Goal: Task Accomplishment & Management: Complete application form

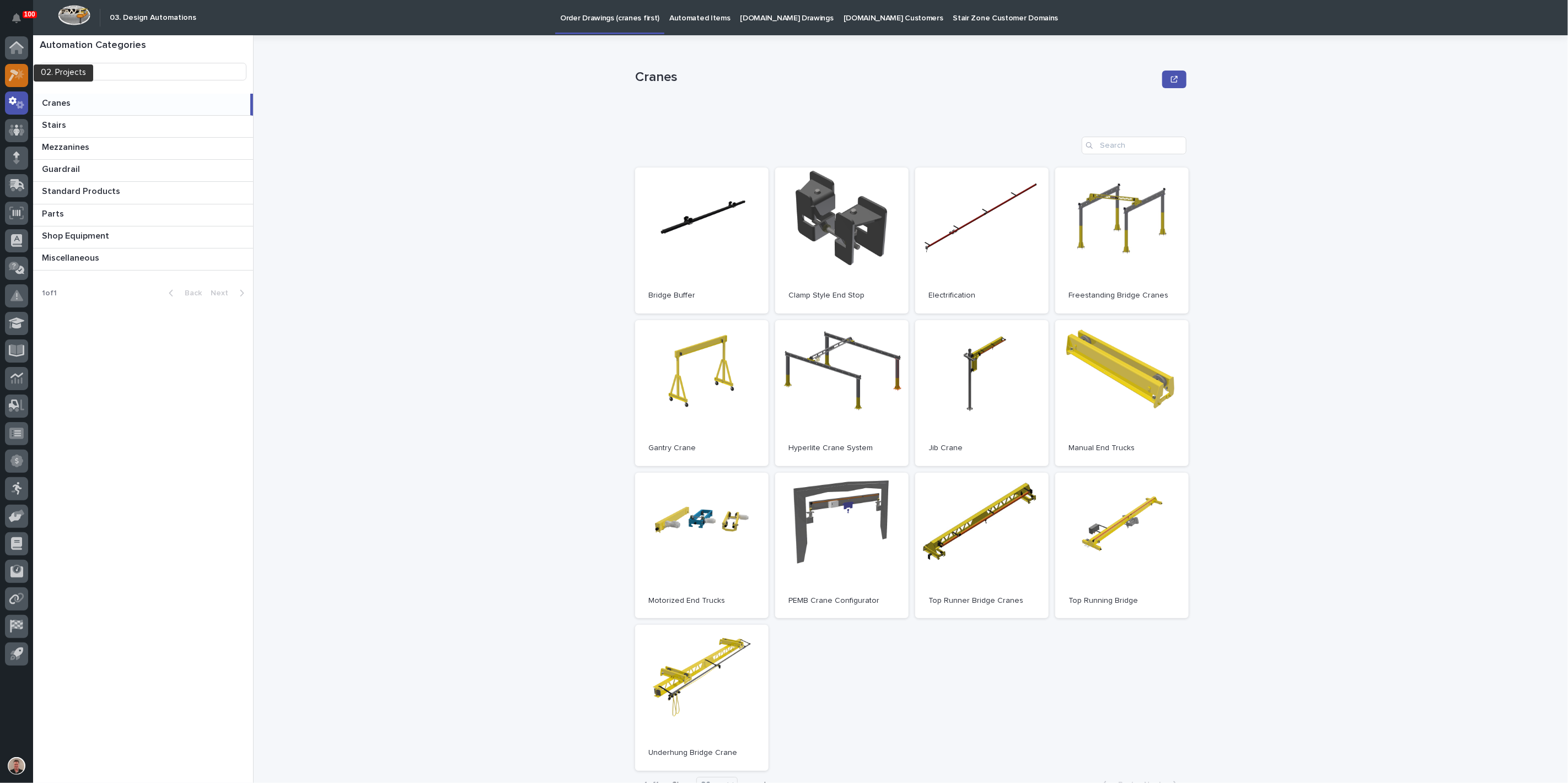
click at [17, 72] on icon at bounding box center [17, 75] width 16 height 13
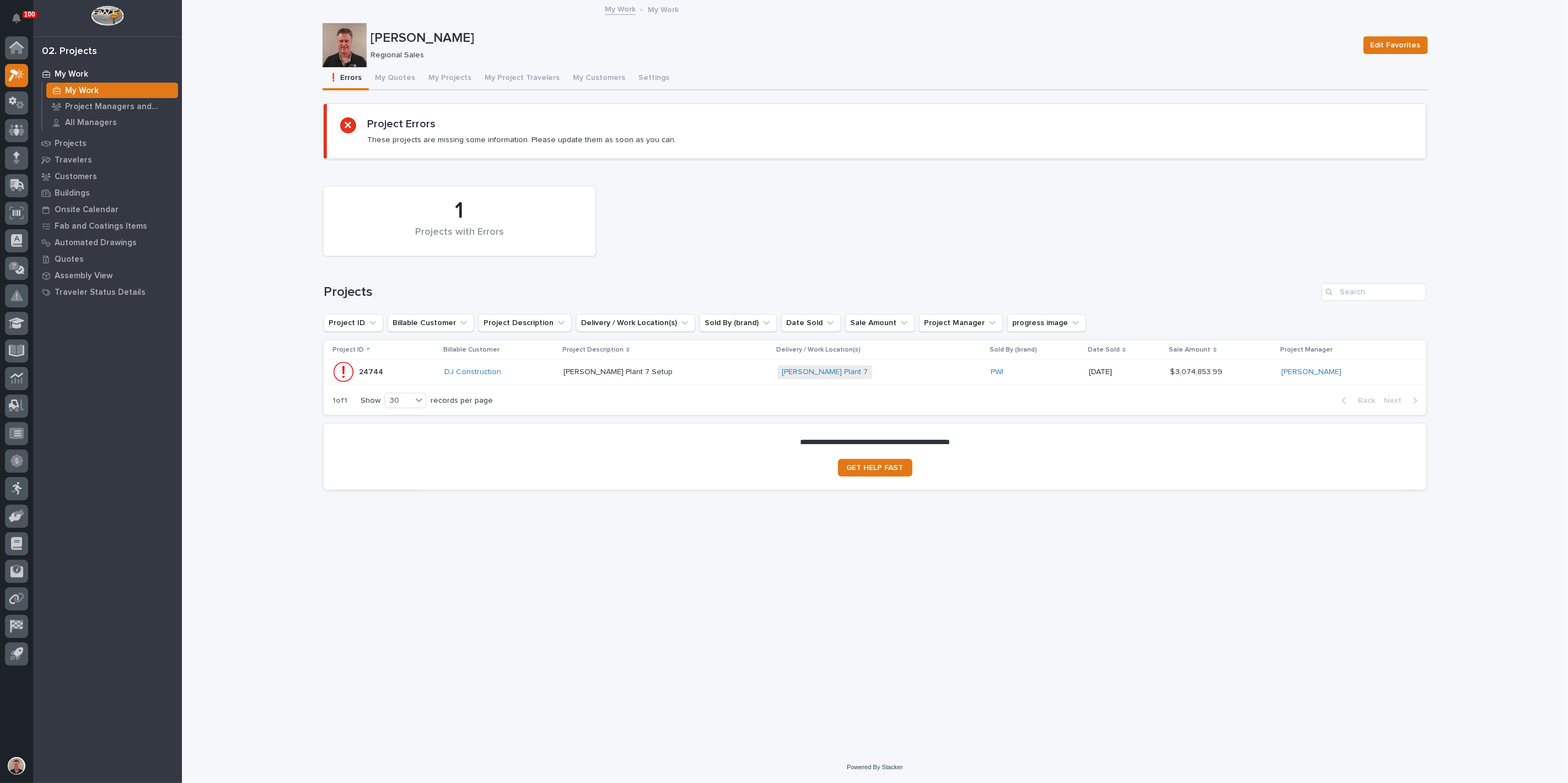
click at [561, 86] on button "My Project Travelers" at bounding box center [522, 79] width 88 height 23
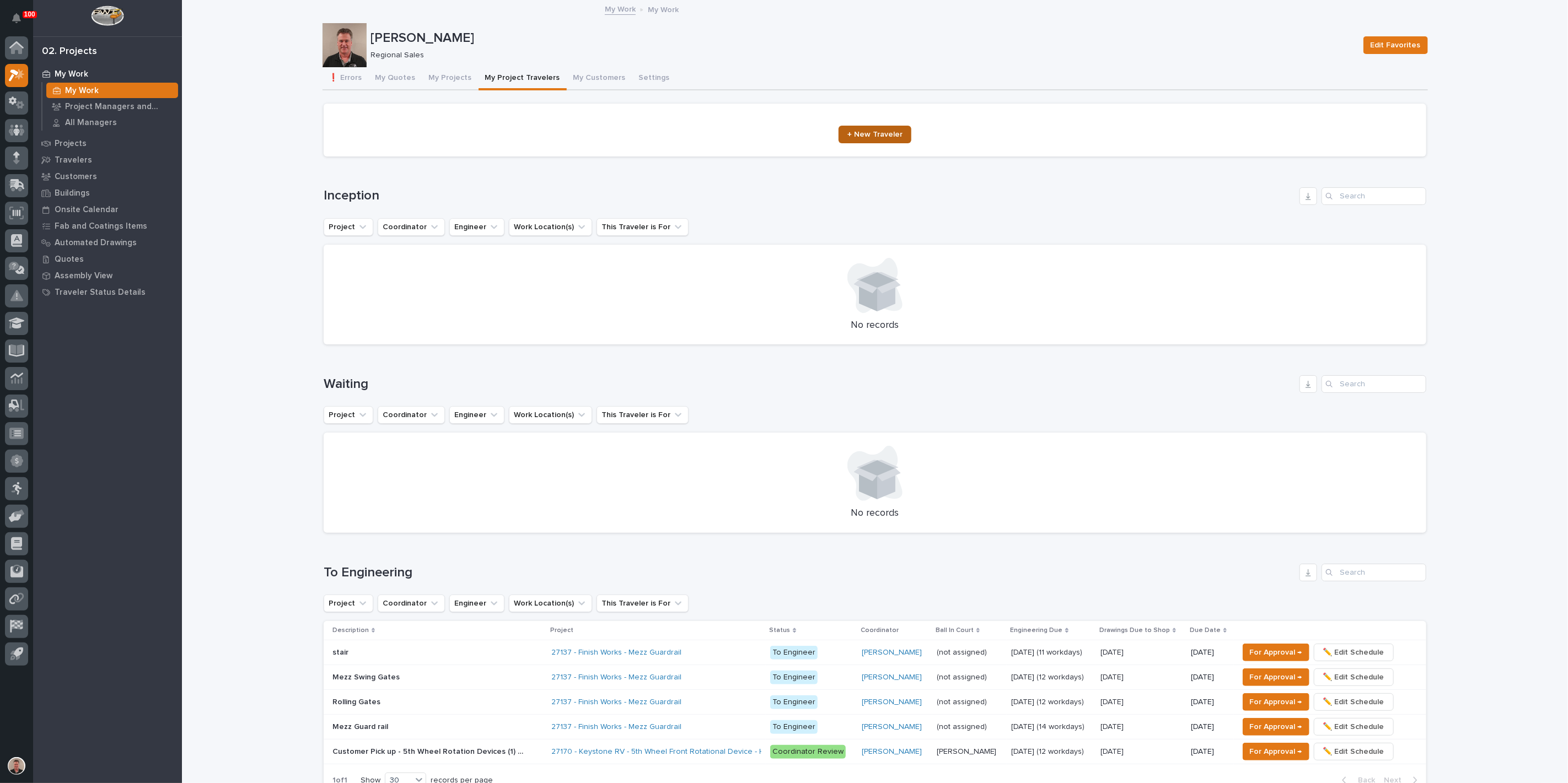
click at [879, 139] on span "+ New Traveler" at bounding box center [875, 135] width 55 height 8
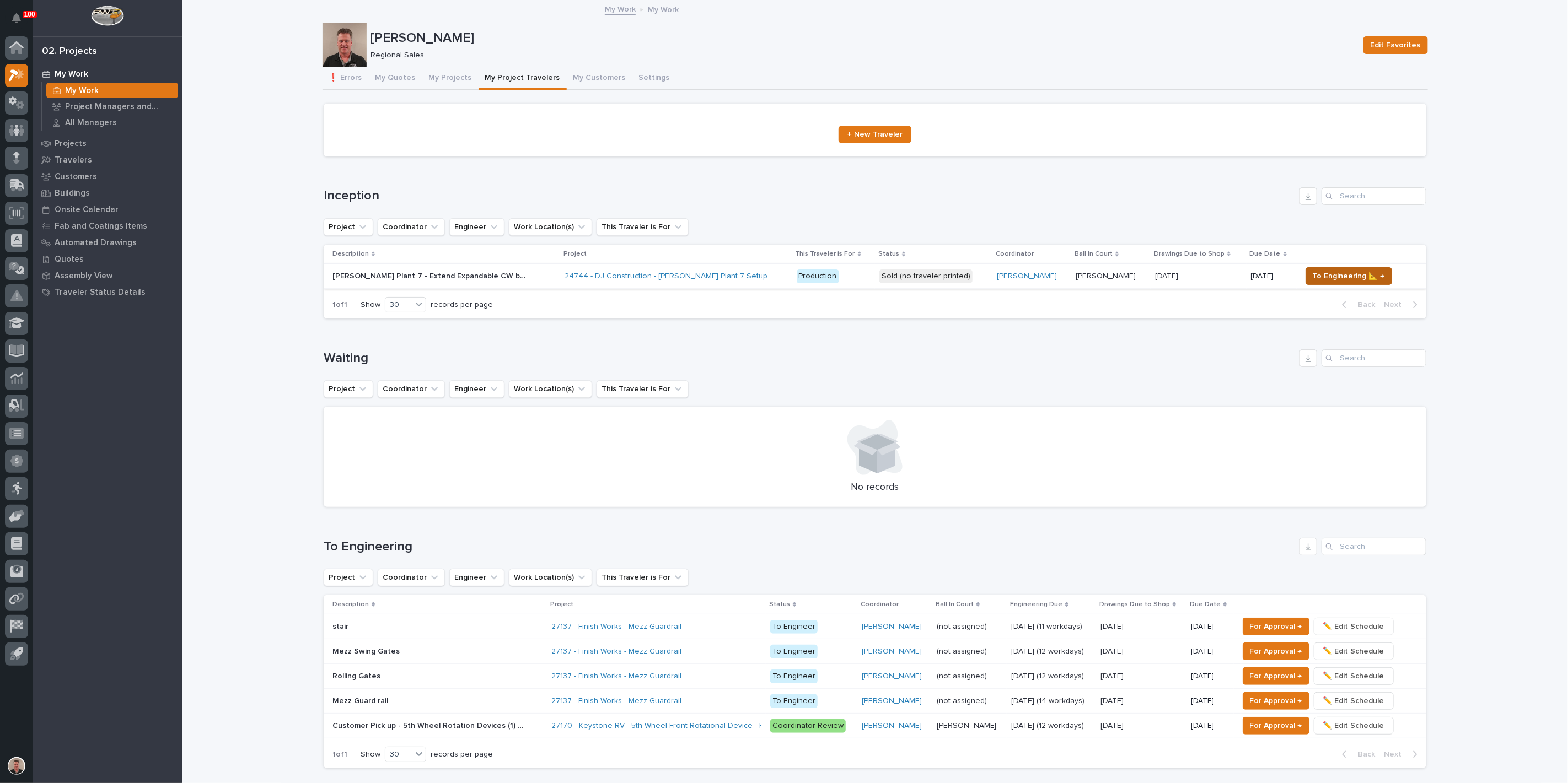
click at [1353, 283] on span "To Engineering 📐 →" at bounding box center [1349, 276] width 72 height 14
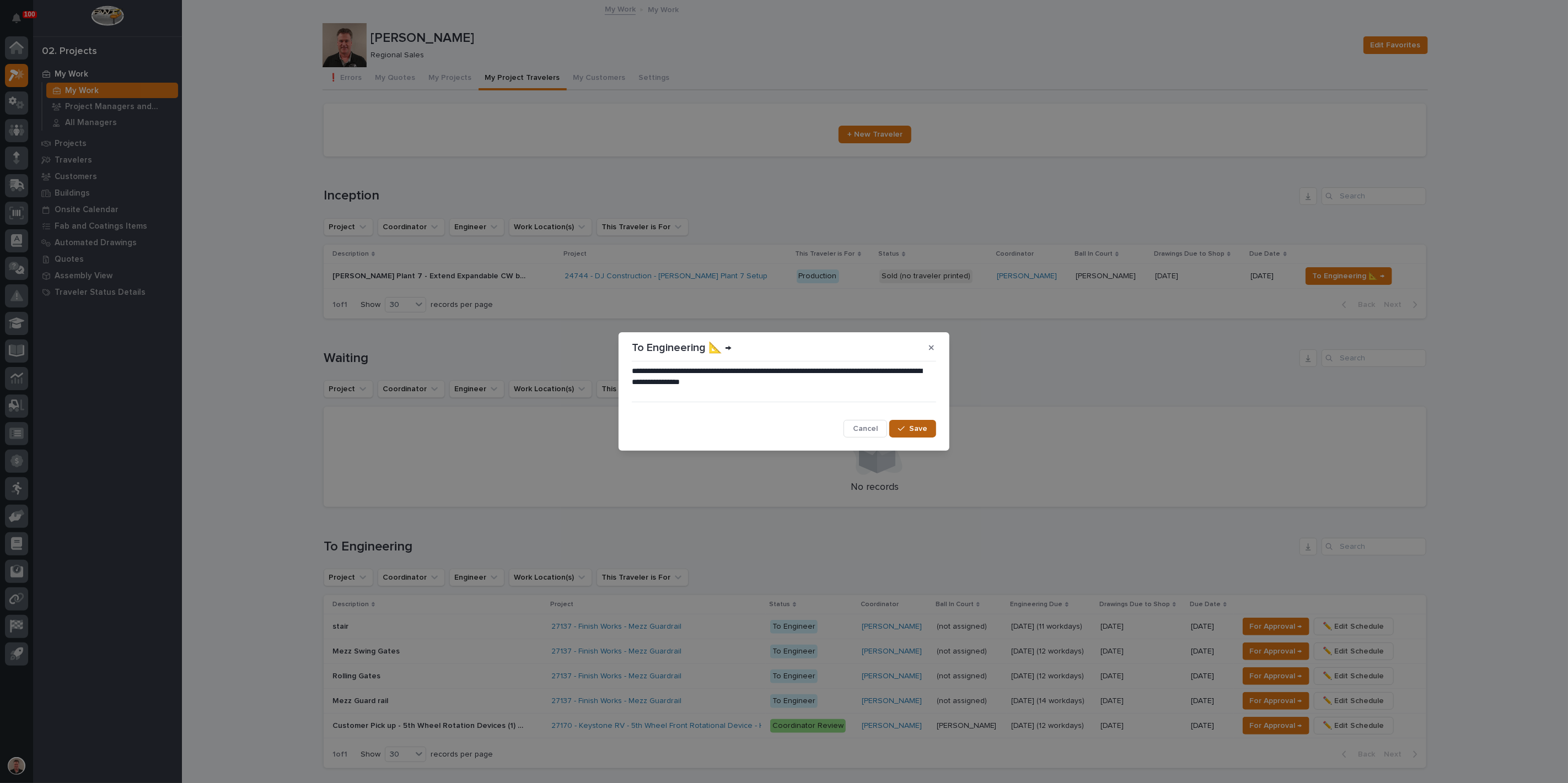
click at [911, 432] on span "Save" at bounding box center [918, 429] width 18 height 10
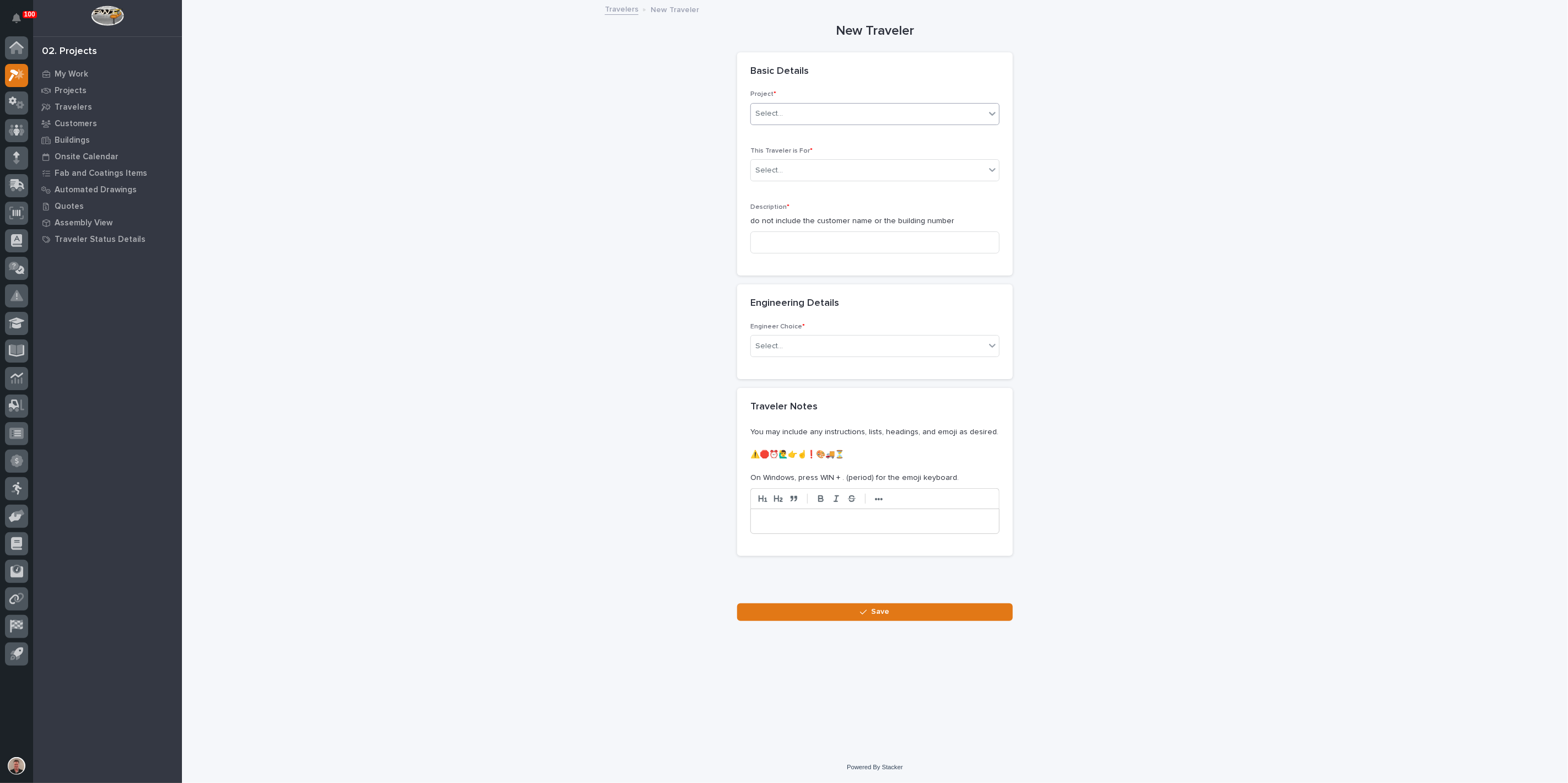
click at [812, 123] on div "Select..." at bounding box center [868, 113] width 234 height 18
type input "*****"
click at [814, 159] on div "24744 - DJ Construction - [PERSON_NAME] Plant 7 Setup" at bounding box center [870, 162] width 242 height 19
click at [813, 180] on div "Select..." at bounding box center [868, 171] width 234 height 18
click at [807, 226] on div "Production" at bounding box center [870, 227] width 242 height 19
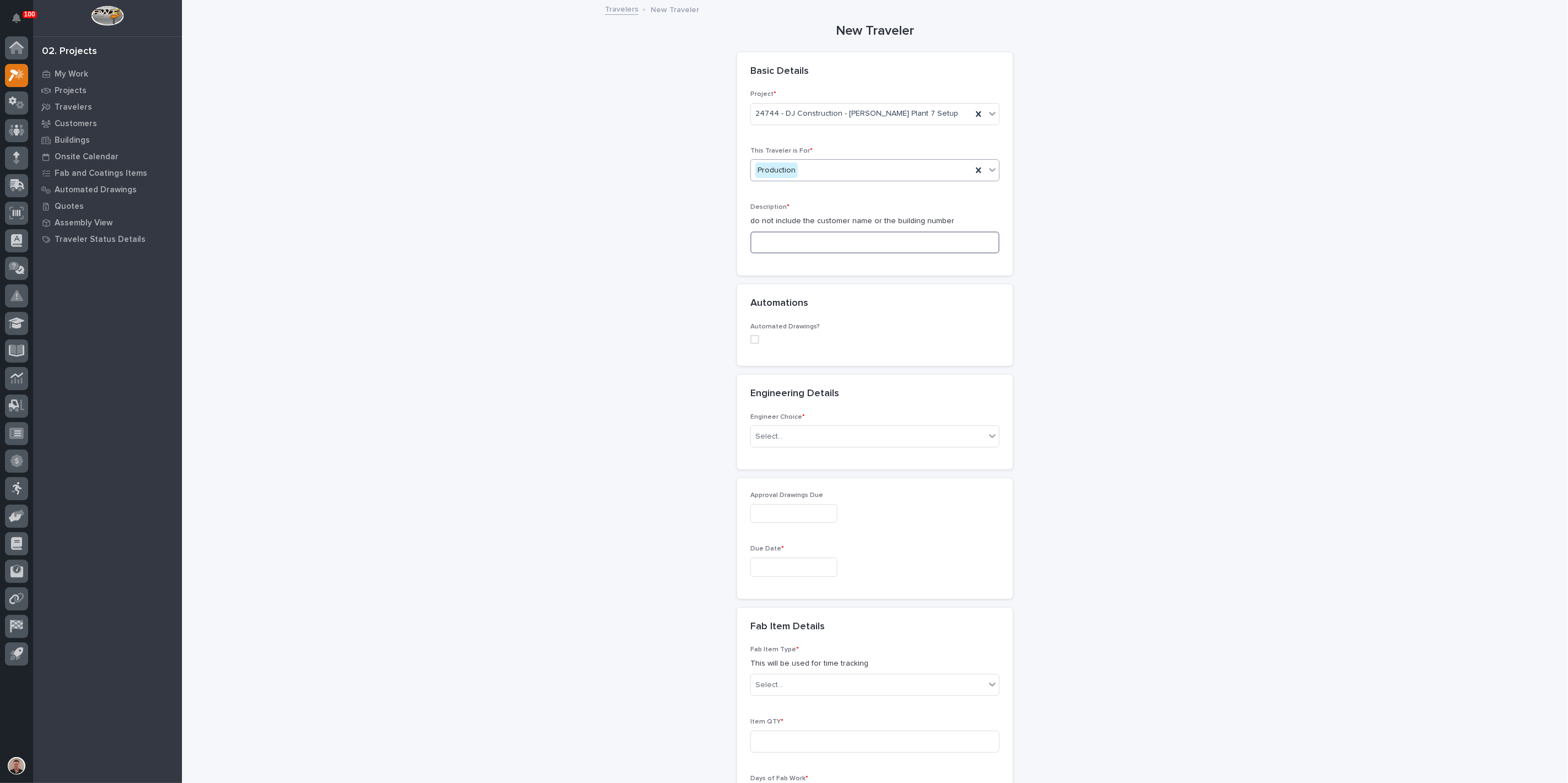
click at [787, 253] on input at bounding box center [875, 242] width 250 height 22
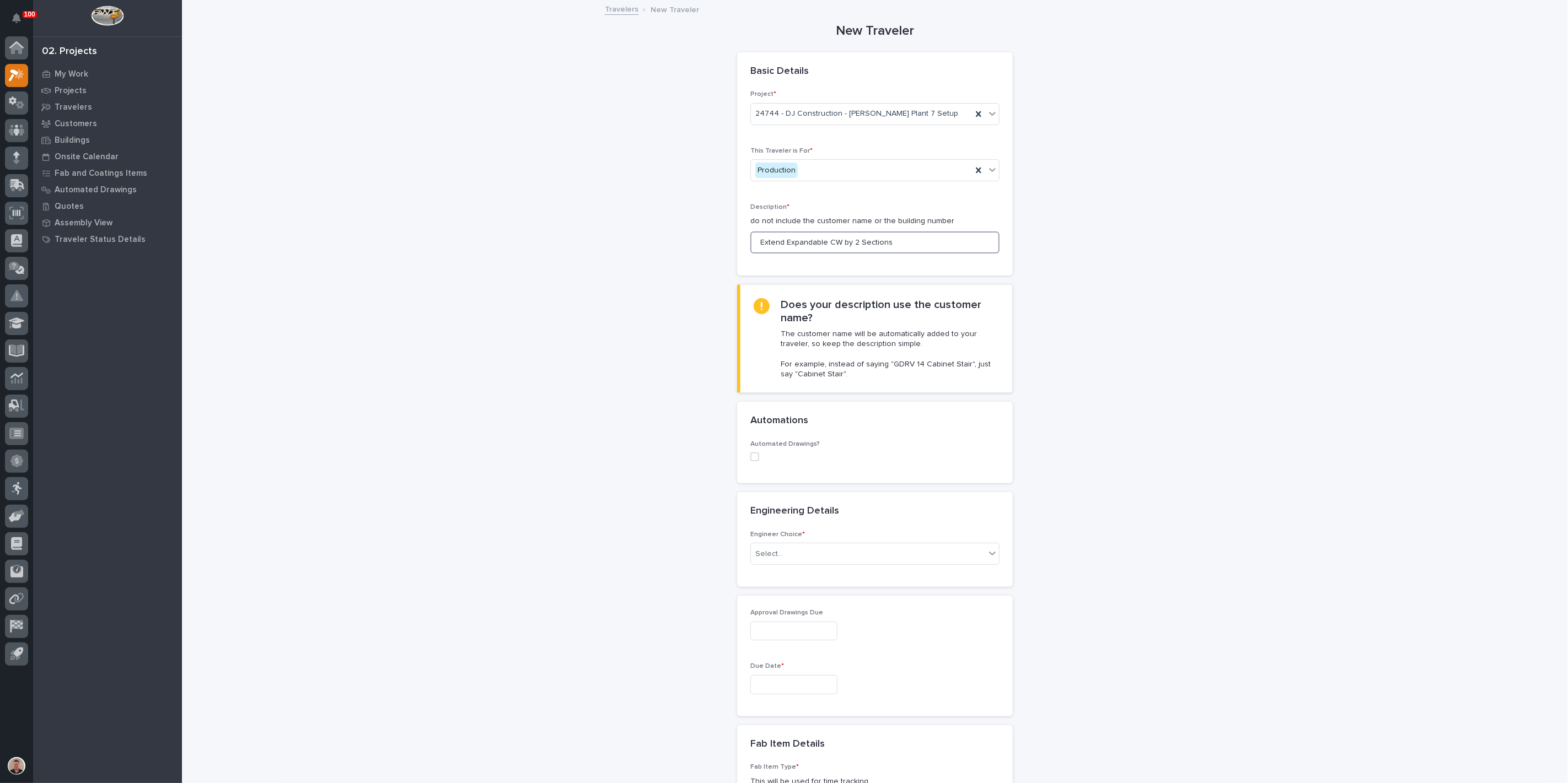
scroll to position [122, 0]
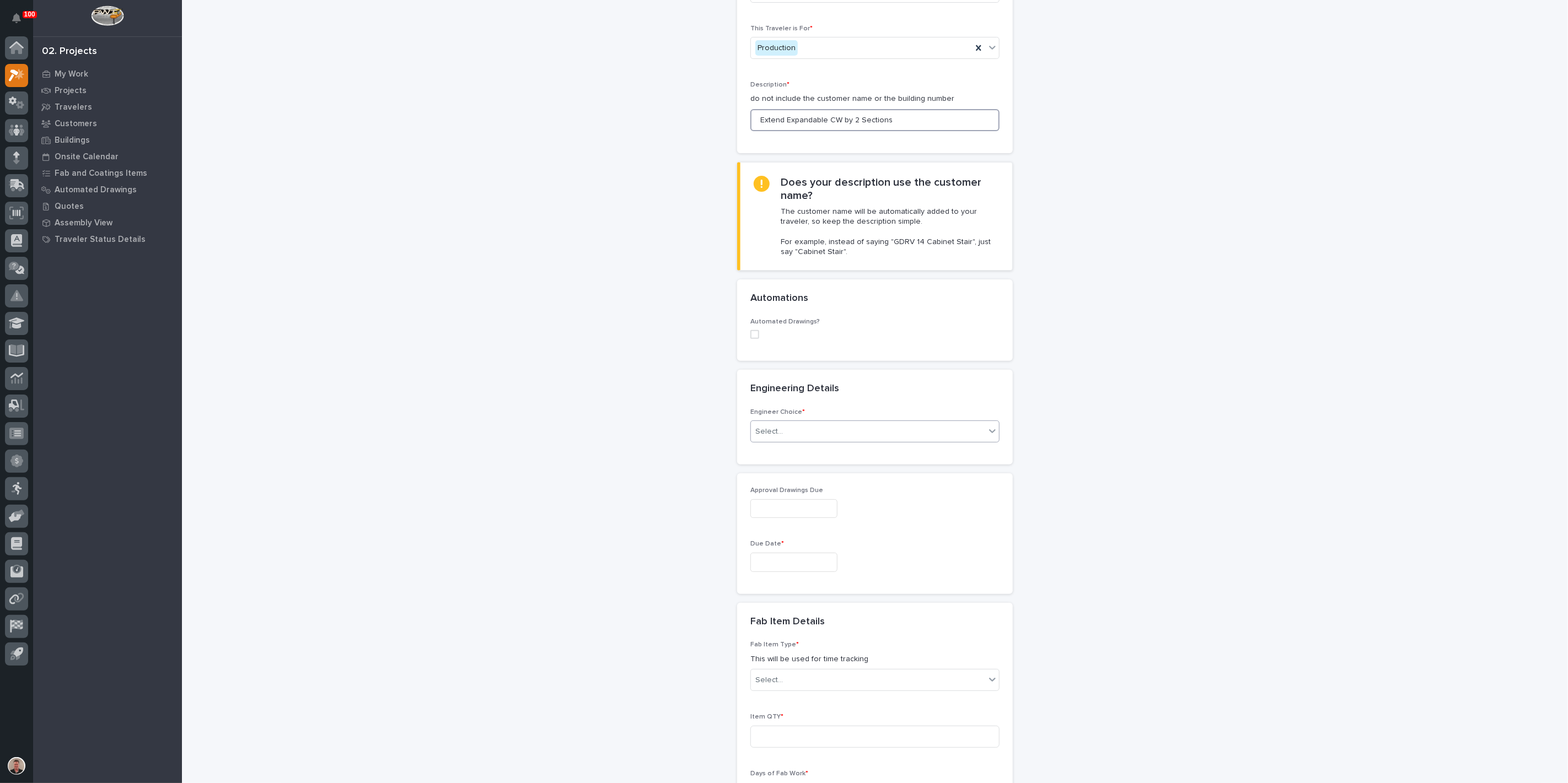
type input "Extend Expandable CW by 2 Sections"
click at [798, 441] on div "Select..." at bounding box center [868, 432] width 234 height 18
click at [809, 610] on div "I want my coordinator to choose an engineer" at bounding box center [870, 613] width 242 height 19
click at [798, 722] on div "PWI" at bounding box center [870, 721] width 242 height 19
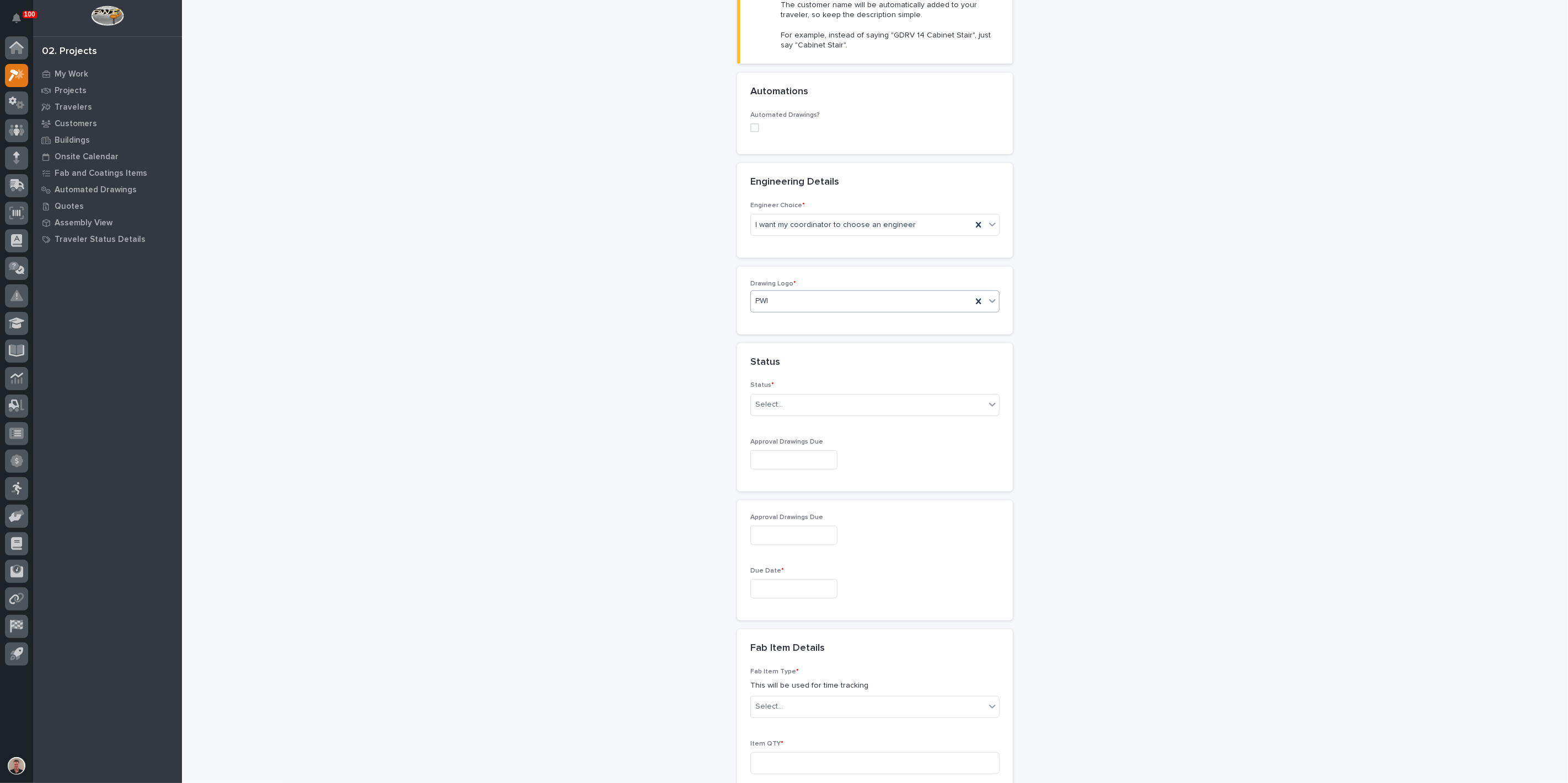
scroll to position [367, 0]
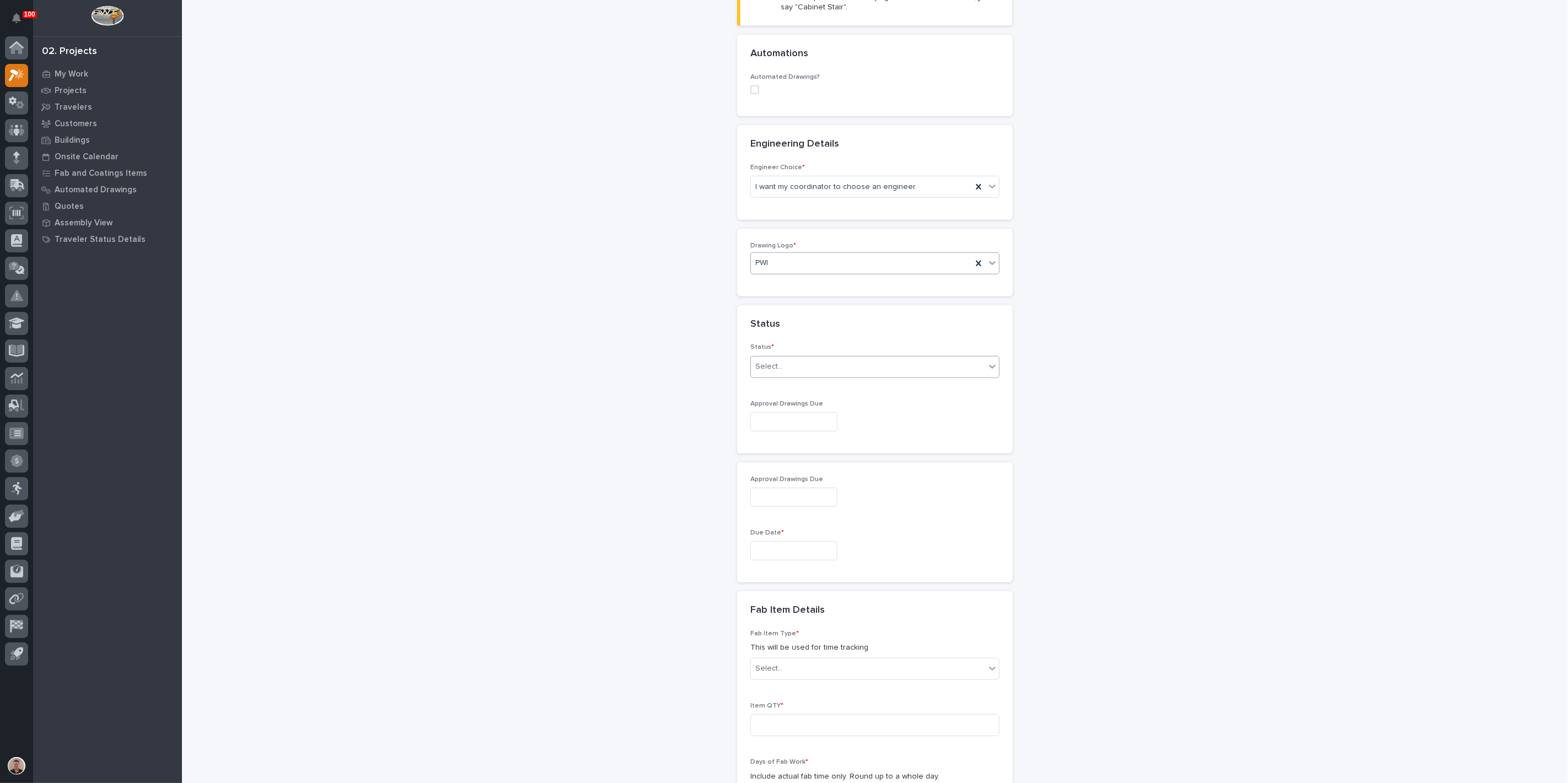
click at [824, 376] on div "Select..." at bounding box center [868, 367] width 234 height 18
click at [824, 568] on div "Sold (no traveler printed)" at bounding box center [870, 561] width 242 height 19
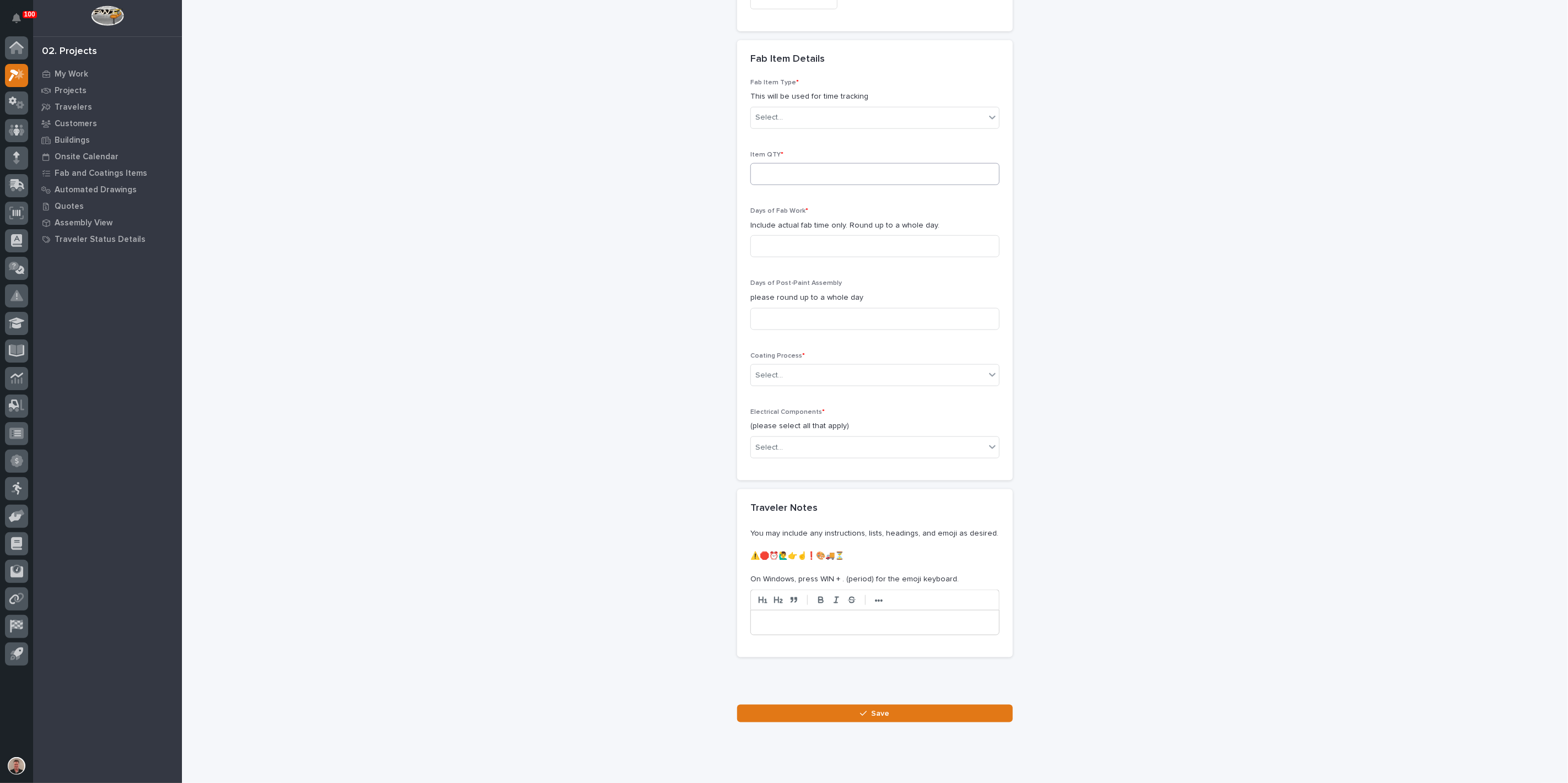
scroll to position [735, 0]
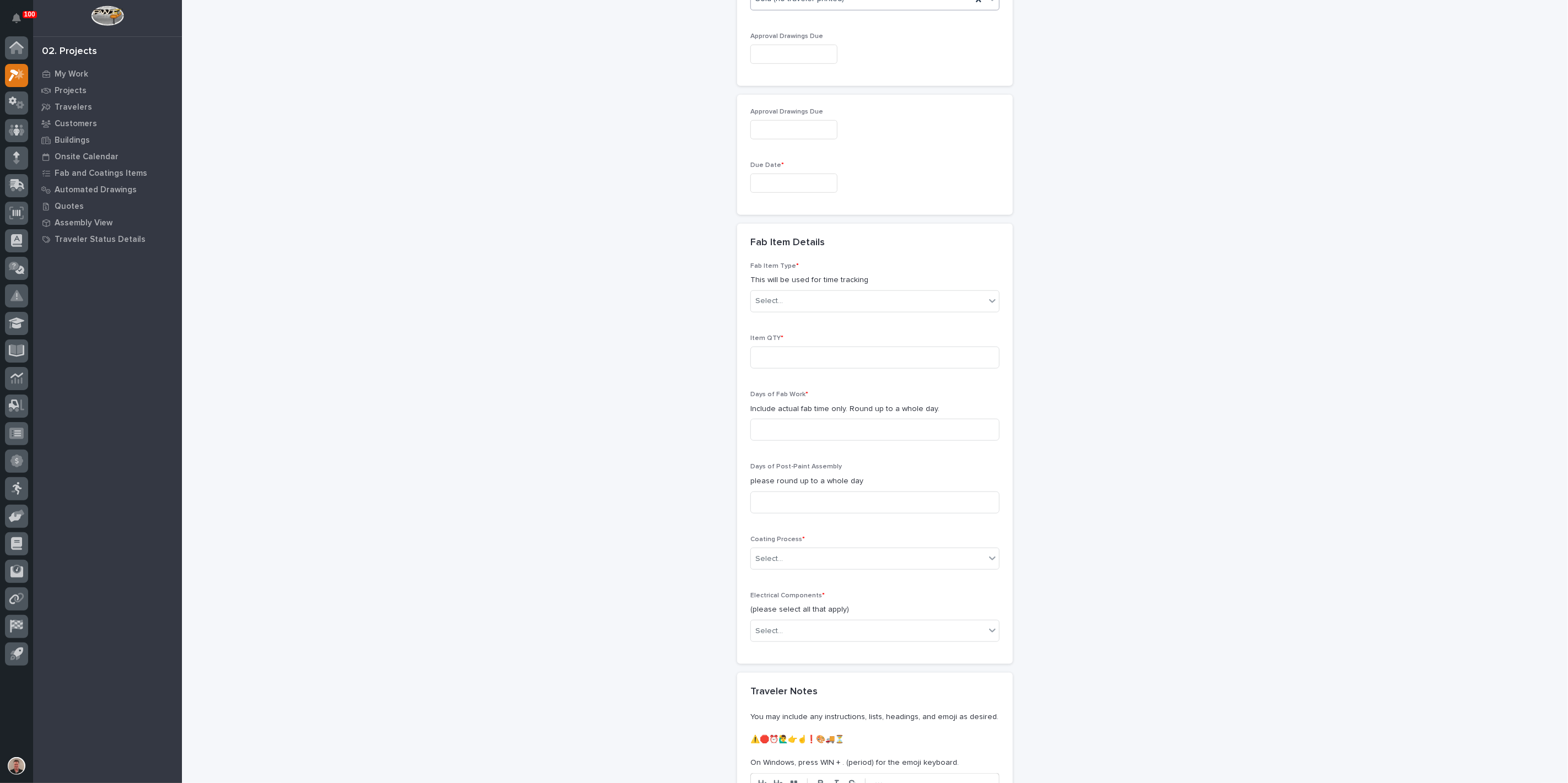
click at [787, 64] on input "text" at bounding box center [794, 54] width 87 height 19
click at [839, 358] on div "19" at bounding box center [847, 350] width 15 height 15
type input "**********"
click at [774, 193] on input "text" at bounding box center [794, 183] width 87 height 19
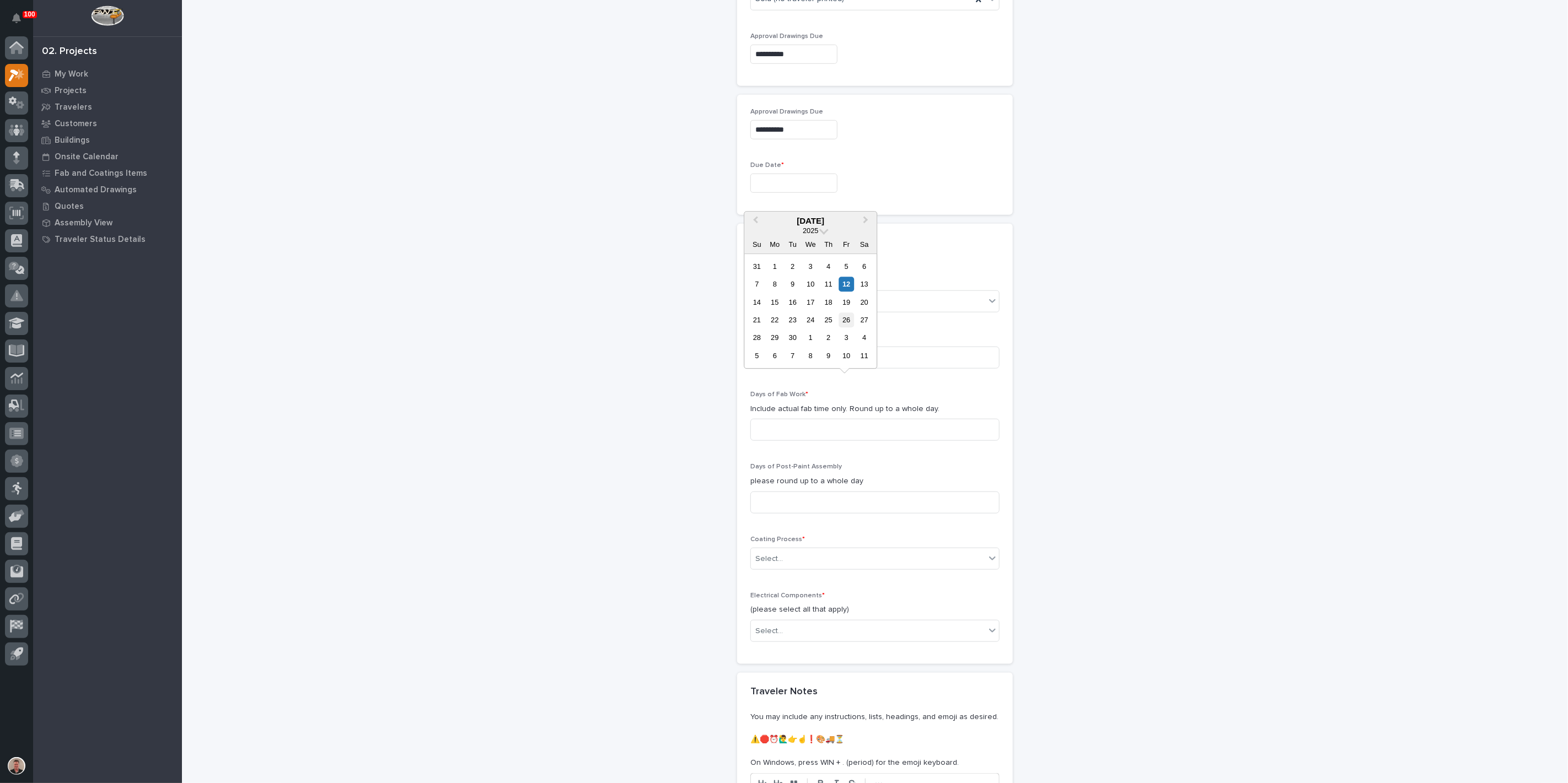
click at [839, 313] on div "26" at bounding box center [847, 320] width 15 height 15
type input "**********"
click at [803, 310] on div "Select..." at bounding box center [868, 301] width 234 height 18
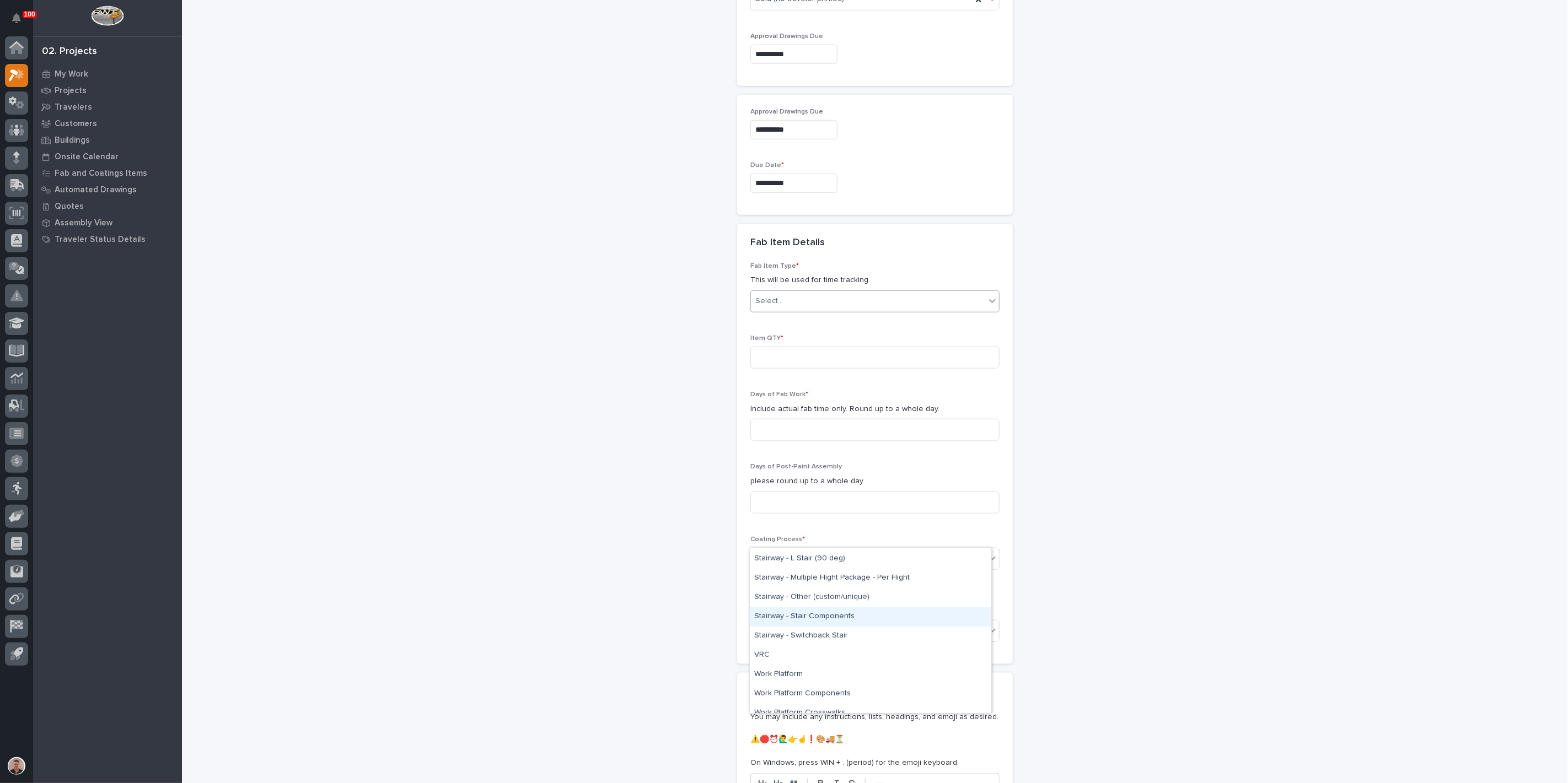
scroll to position [702, 0]
drag, startPoint x: 794, startPoint y: 612, endPoint x: 805, endPoint y: 668, distance: 57.1
click at [805, 668] on div "Work Platform Components" at bounding box center [870, 666] width 242 height 19
click at [780, 369] on input at bounding box center [875, 358] width 250 height 22
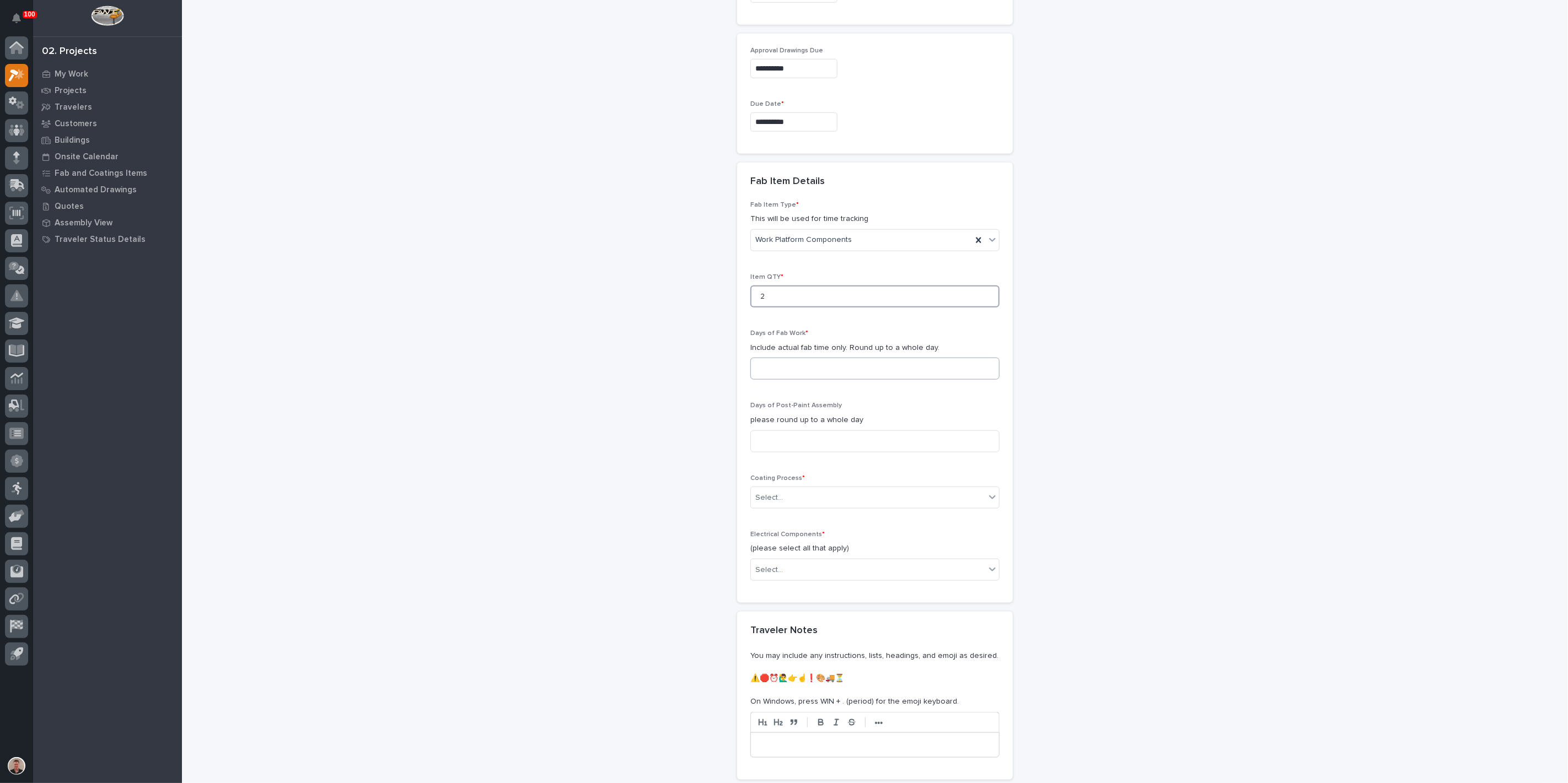
type input "2"
click at [788, 380] on input at bounding box center [875, 369] width 250 height 22
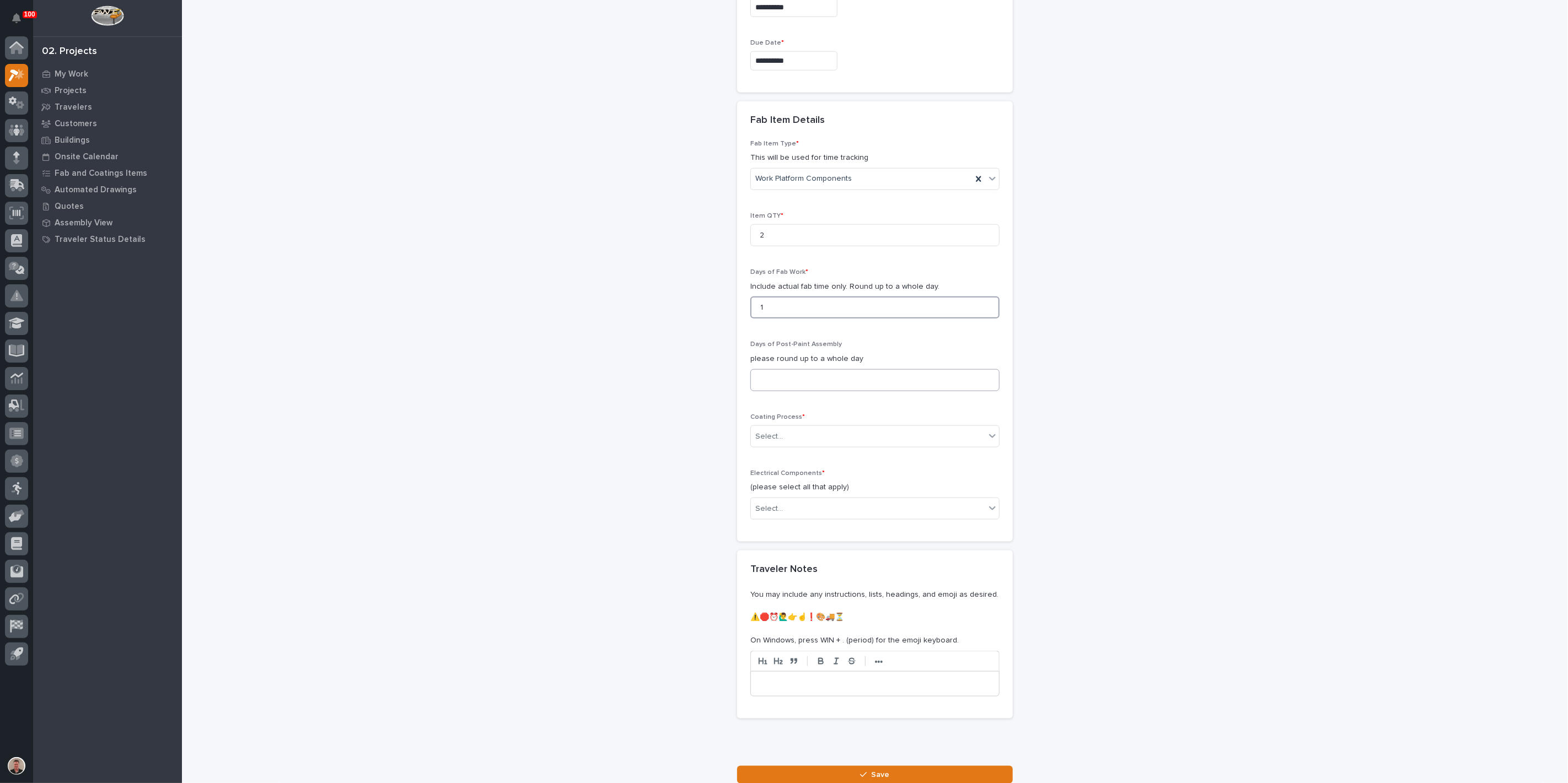
type input "1"
click at [794, 391] on input at bounding box center [875, 380] width 250 height 22
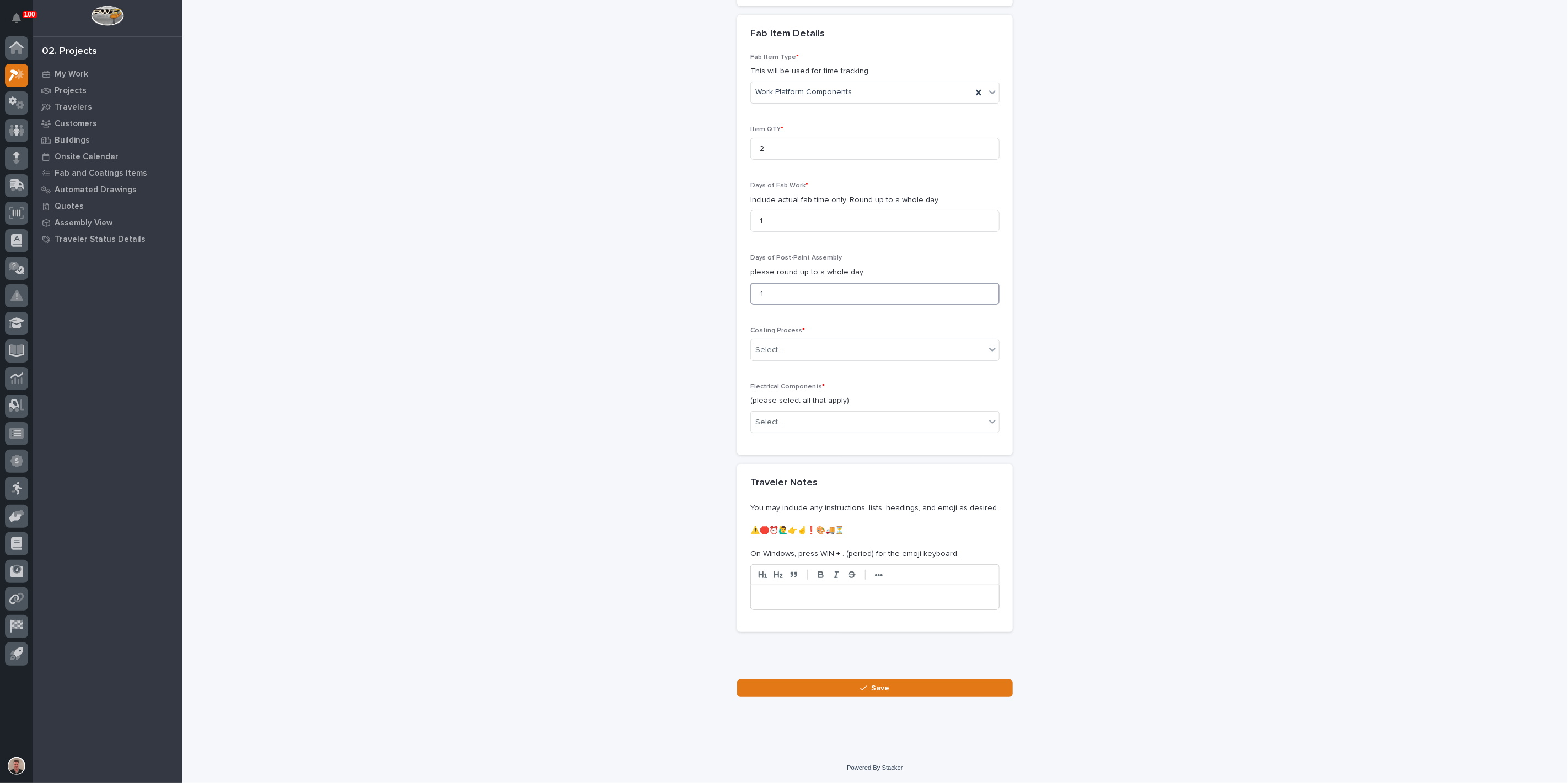
scroll to position [980, 0]
type input "1"
click at [806, 360] on div "Select..." at bounding box center [868, 350] width 234 height 18
click at [812, 646] on div "In-House Paint/Powder" at bounding box center [870, 648] width 242 height 19
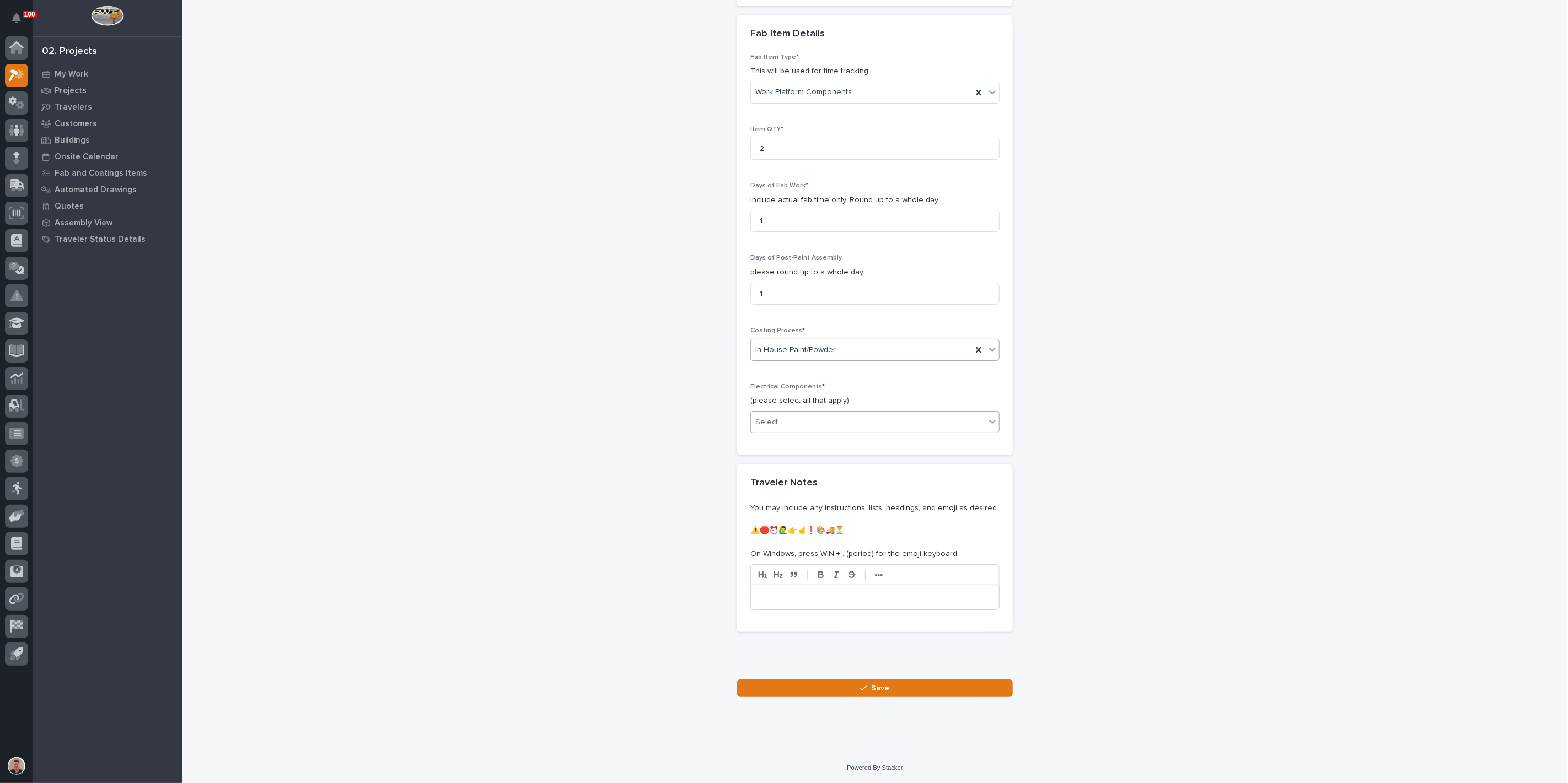
click at [821, 432] on div "Select..." at bounding box center [868, 422] width 234 height 18
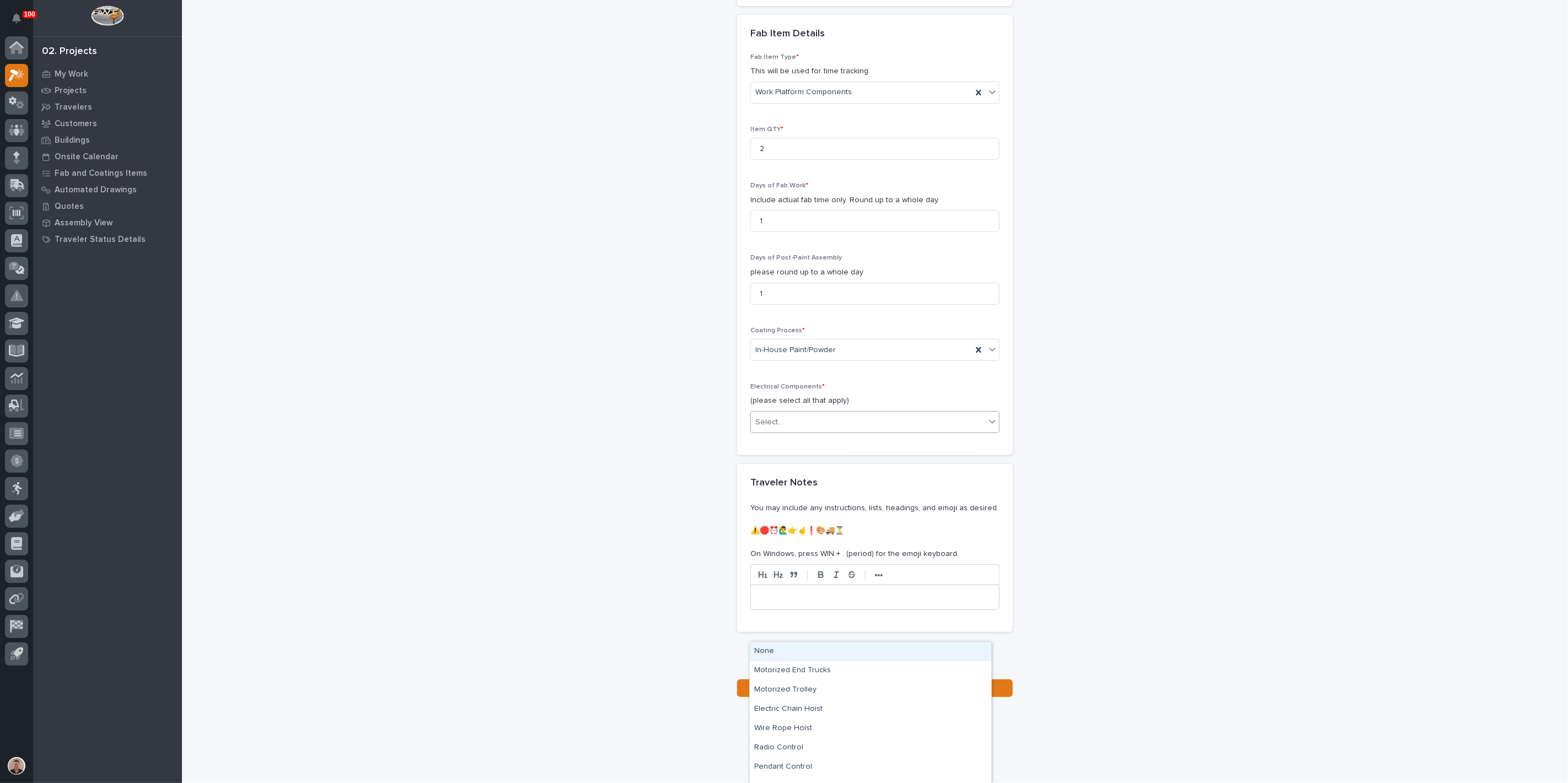
click at [819, 657] on div "None" at bounding box center [870, 652] width 242 height 19
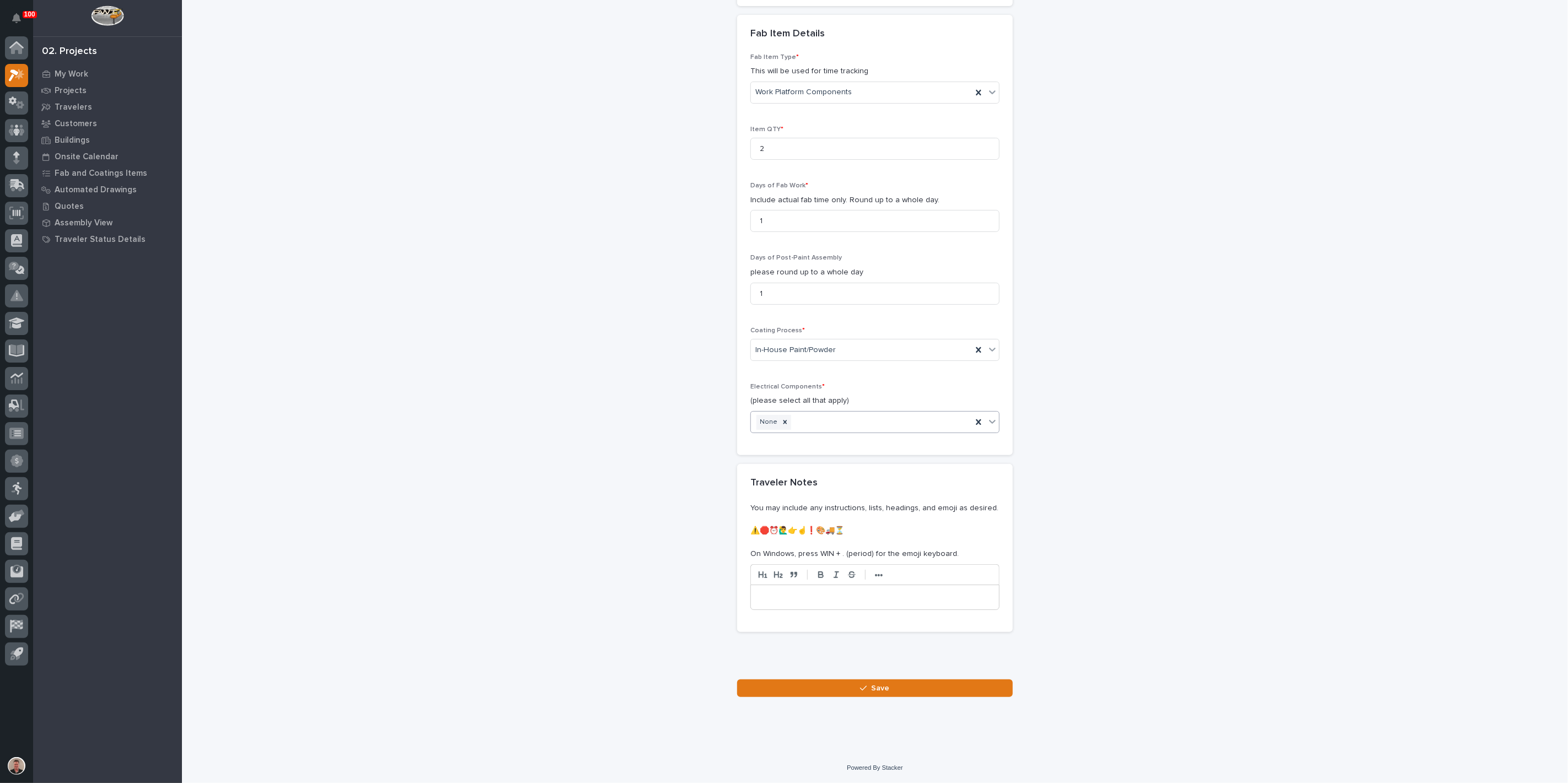
scroll to position [1324, 0]
click at [860, 687] on icon "button" at bounding box center [863, 688] width 6 height 8
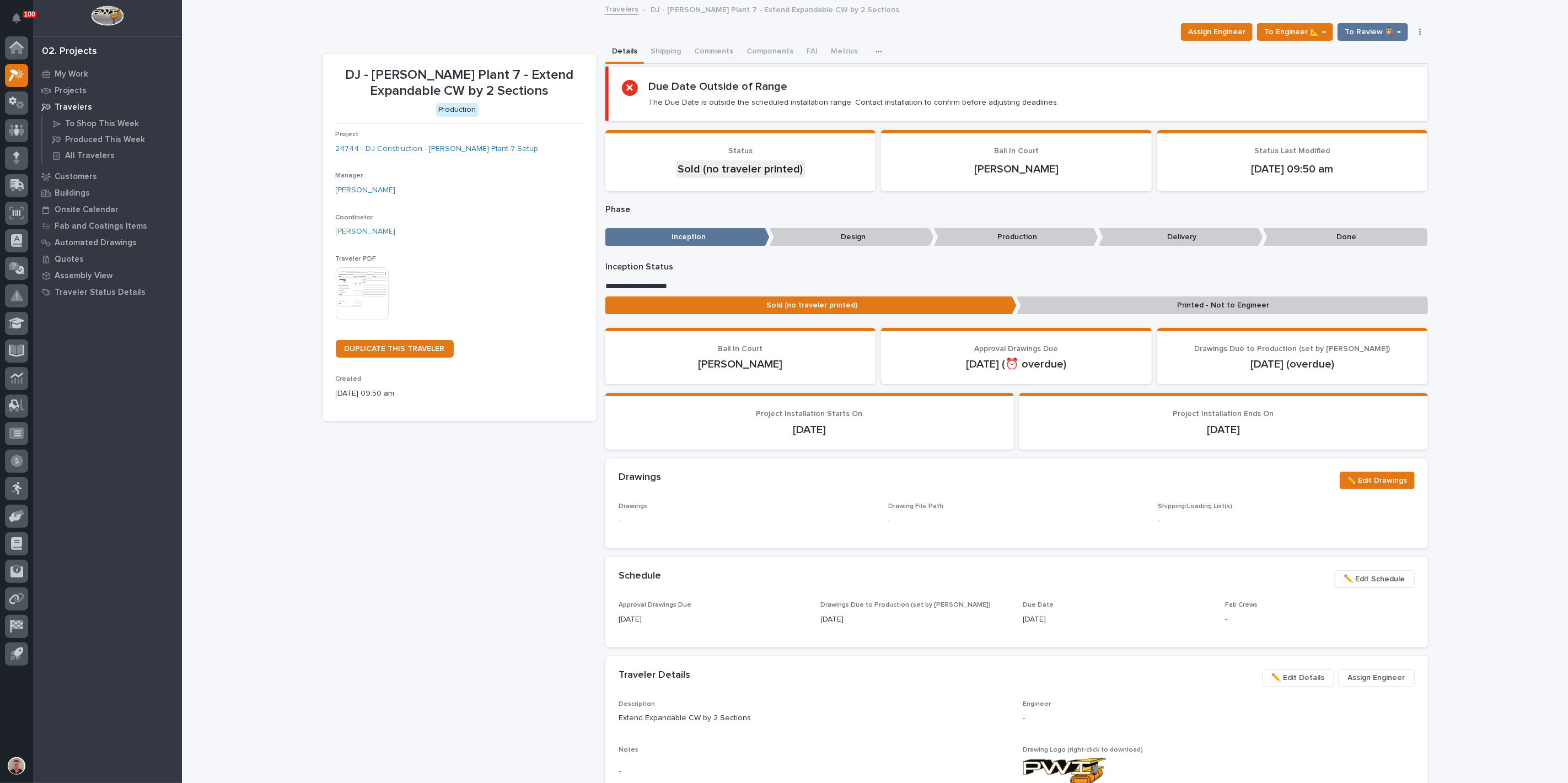
click at [371, 320] on img at bounding box center [362, 294] width 53 height 53
